Goal: Task Accomplishment & Management: Complete application form

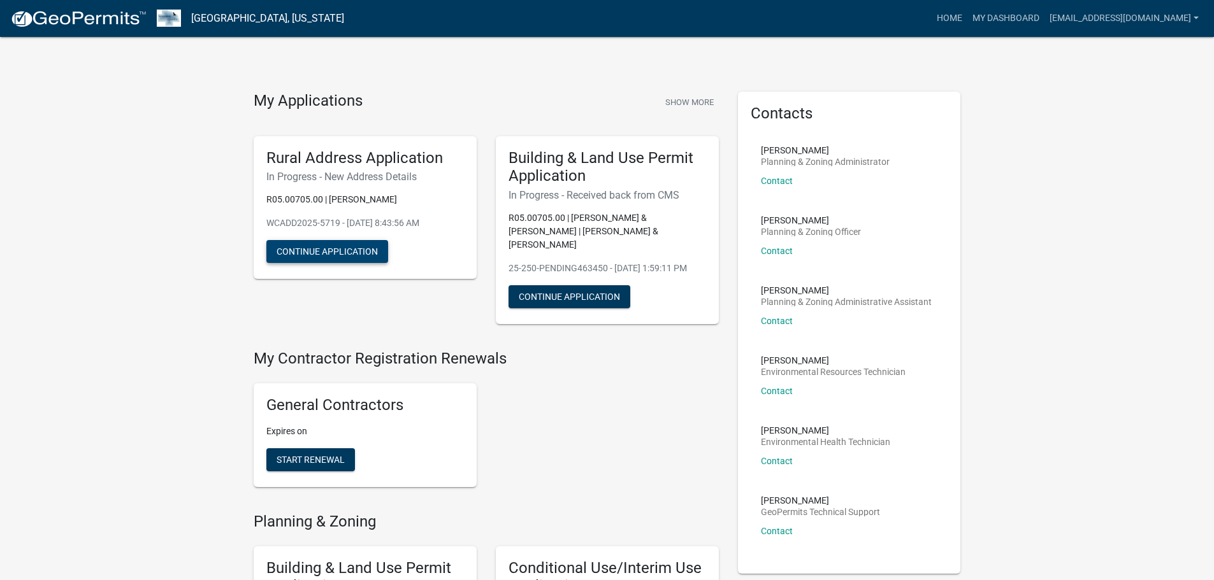
click at [333, 254] on button "Continue Application" at bounding box center [327, 251] width 122 height 23
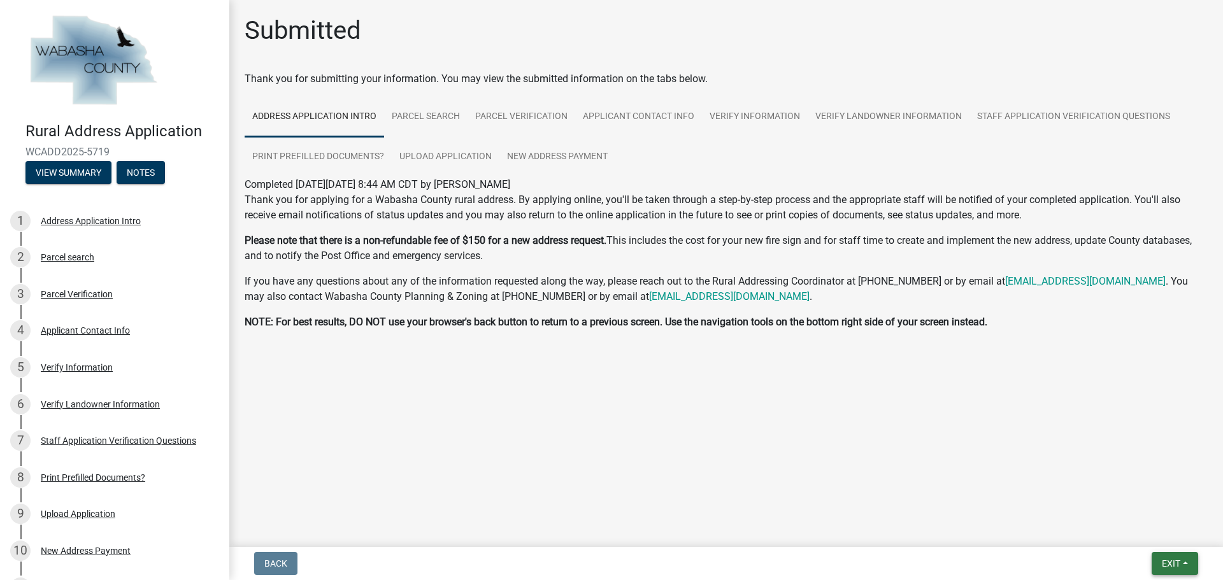
click at [1170, 564] on span "Exit" at bounding box center [1171, 564] width 18 height 10
click at [1147, 535] on button "Save & Exit" at bounding box center [1147, 530] width 102 height 31
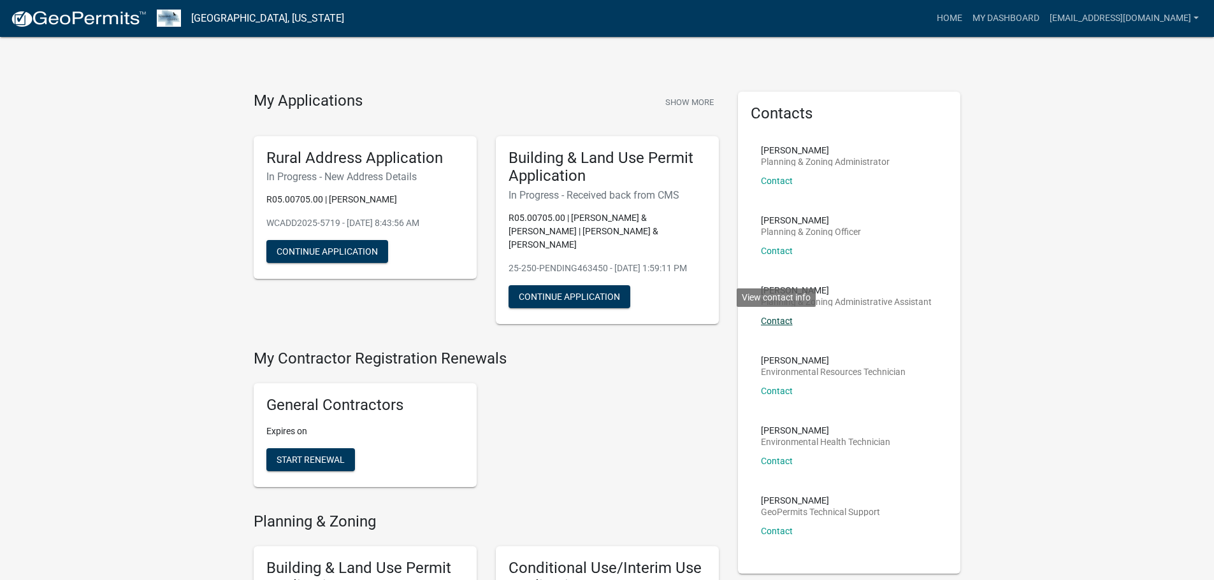
click at [777, 322] on link "Contact" at bounding box center [777, 321] width 32 height 10
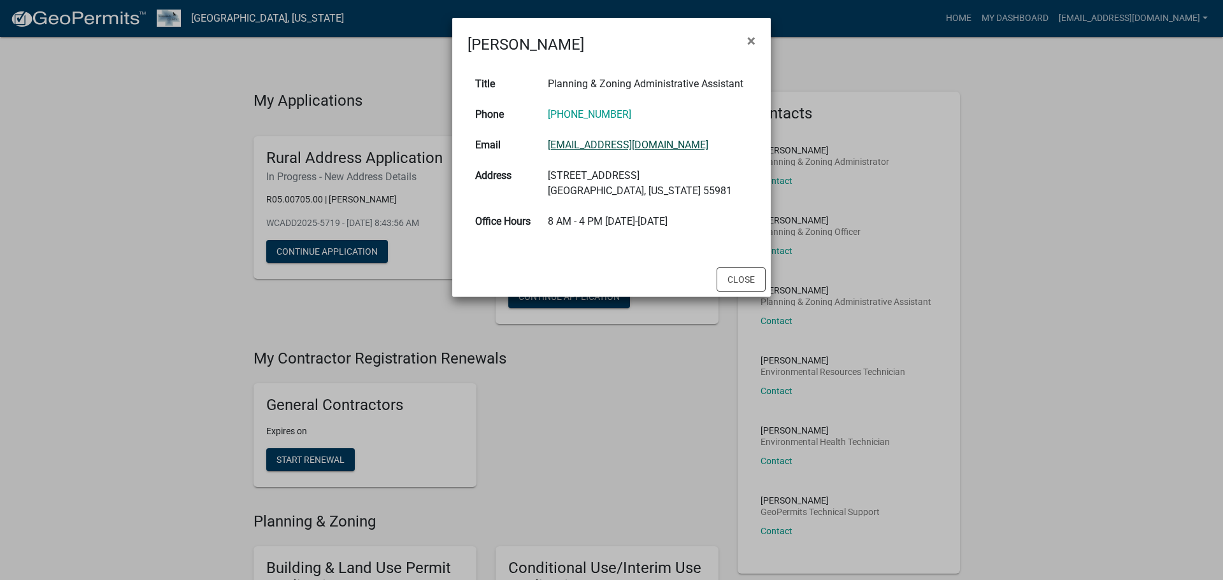
click at [638, 145] on link "[EMAIL_ADDRESS][DOMAIN_NAME]" at bounding box center [628, 145] width 161 height 12
